Goal: Find specific page/section: Find specific page/section

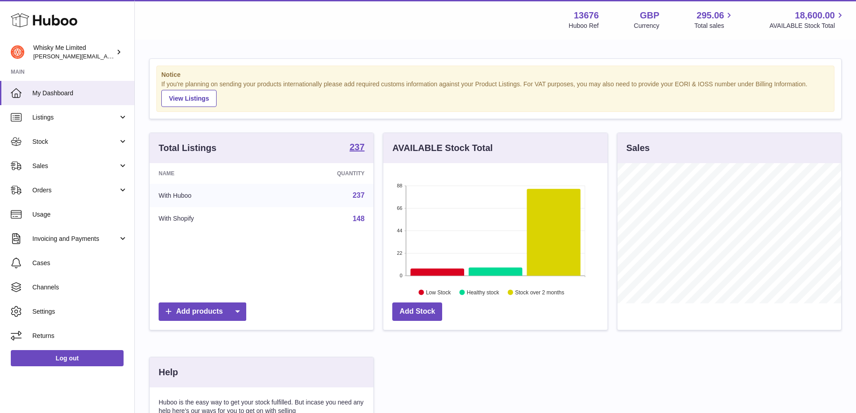
scroll to position [140, 224]
click at [62, 167] on span "Sales" at bounding box center [75, 166] width 86 height 9
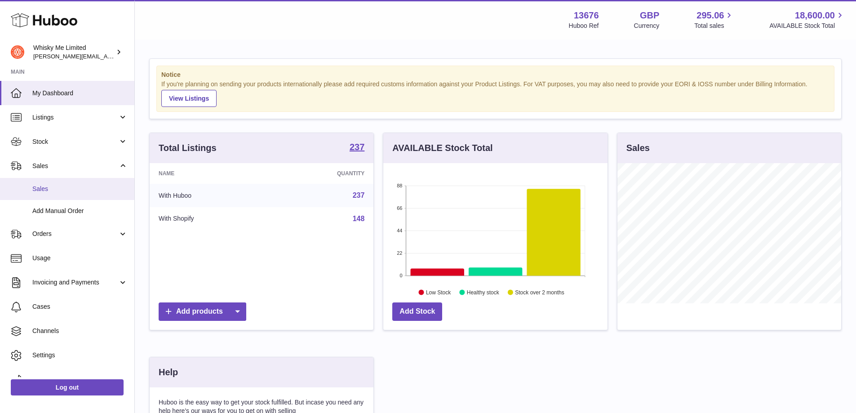
click at [68, 182] on link "Sales" at bounding box center [67, 189] width 134 height 22
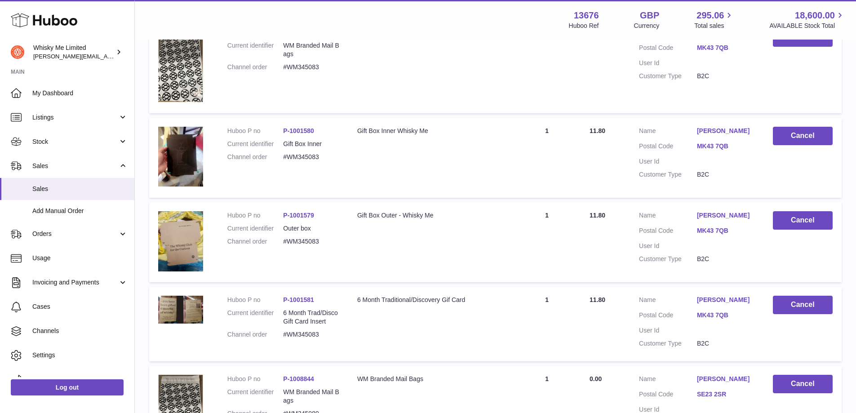
scroll to position [315, 0]
